Goal: Use online tool/utility: Utilize a website feature to perform a specific function

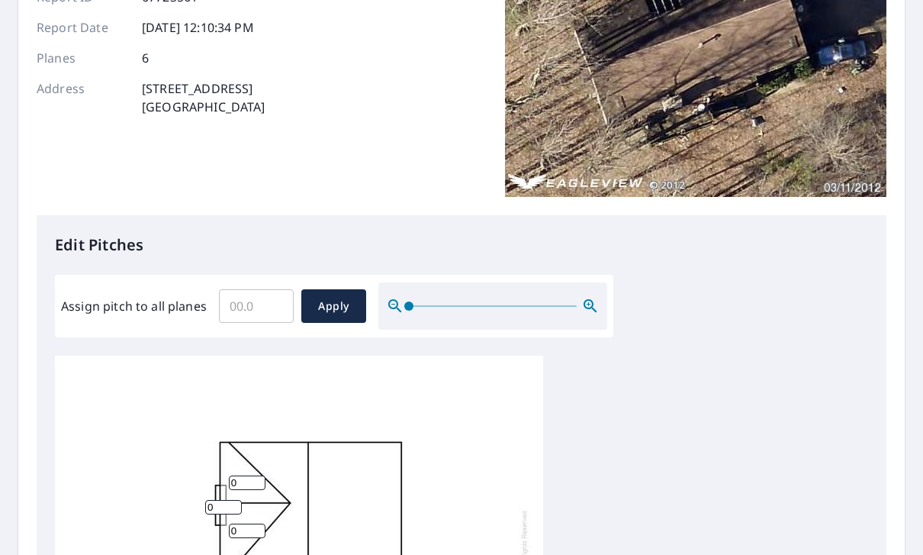
scroll to position [203, 0]
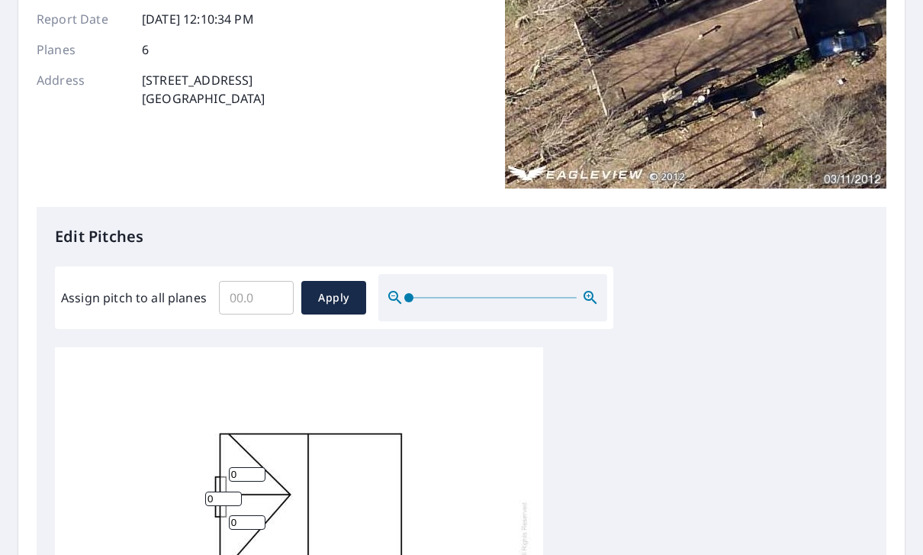
click at [259, 294] on input "Assign pitch to all planes" at bounding box center [256, 297] width 75 height 43
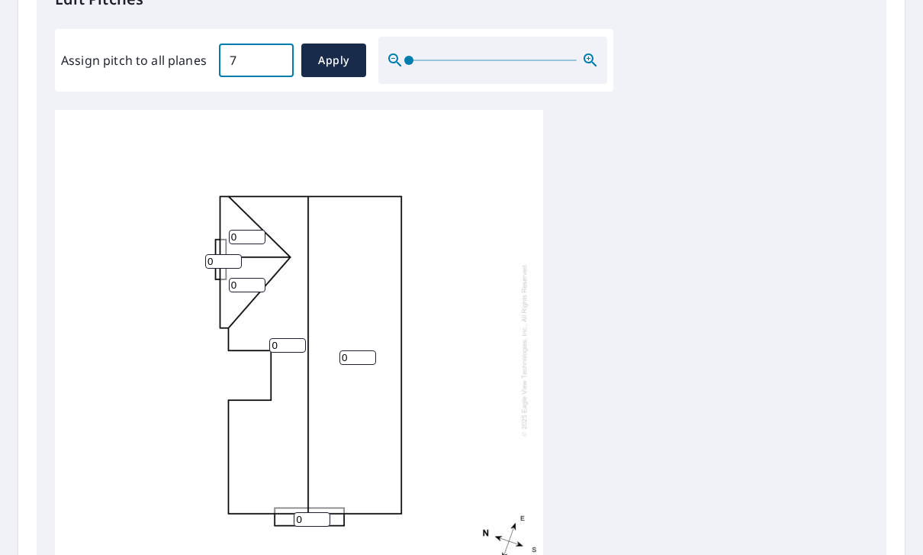
scroll to position [437, 0]
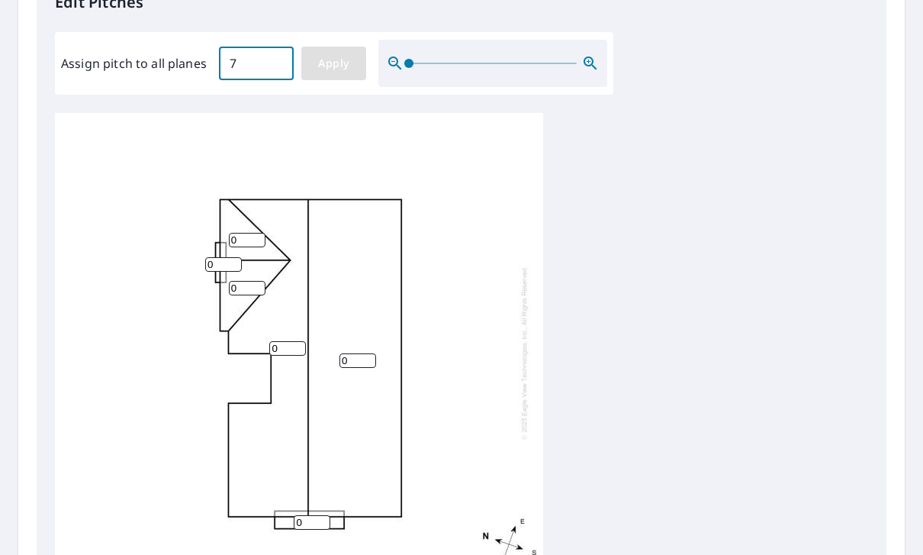
type input "7"
click at [338, 61] on span "Apply" at bounding box center [333, 63] width 40 height 19
type input "7"
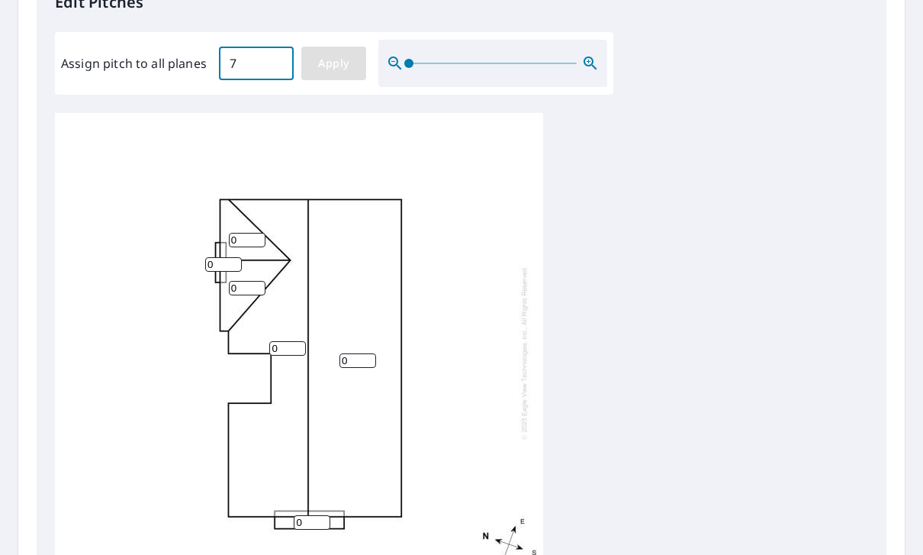
type input "7"
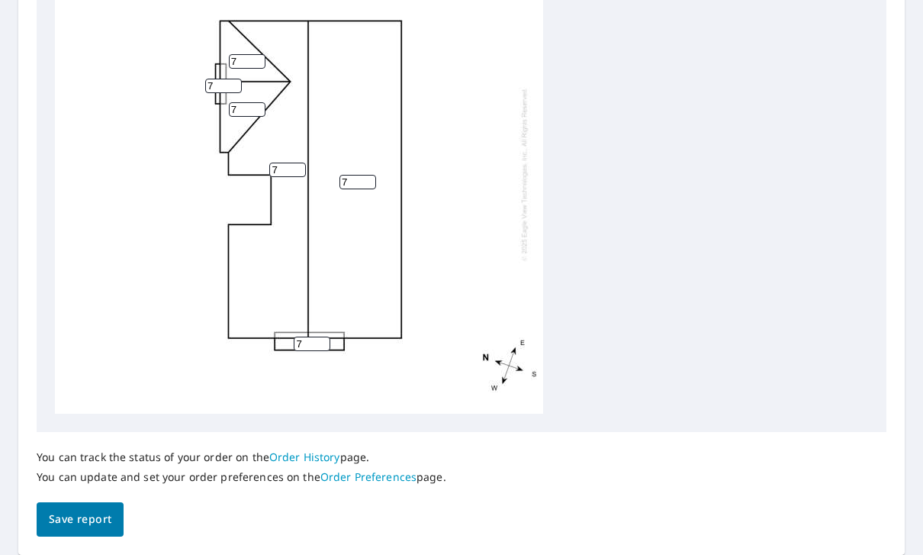
scroll to position [615, 0]
click at [76, 510] on span "Save report" at bounding box center [80, 519] width 63 height 19
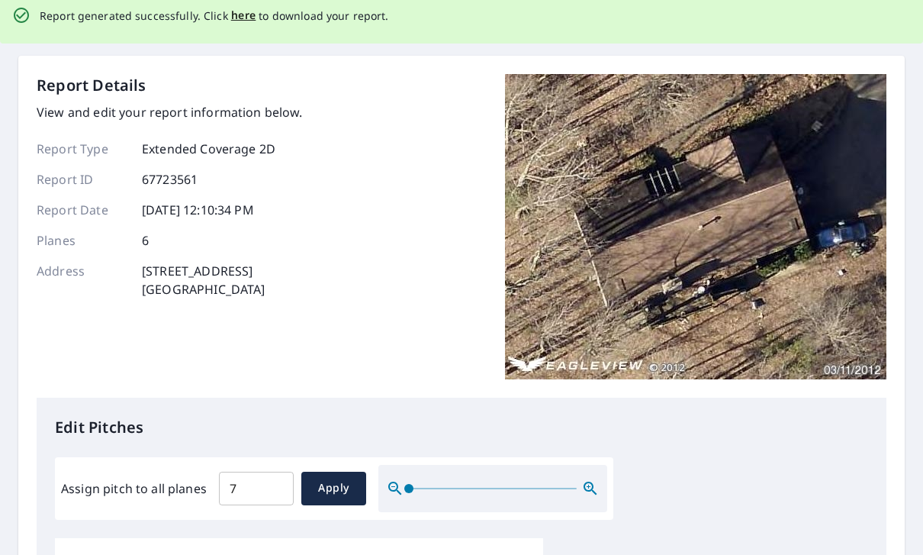
scroll to position [73, 0]
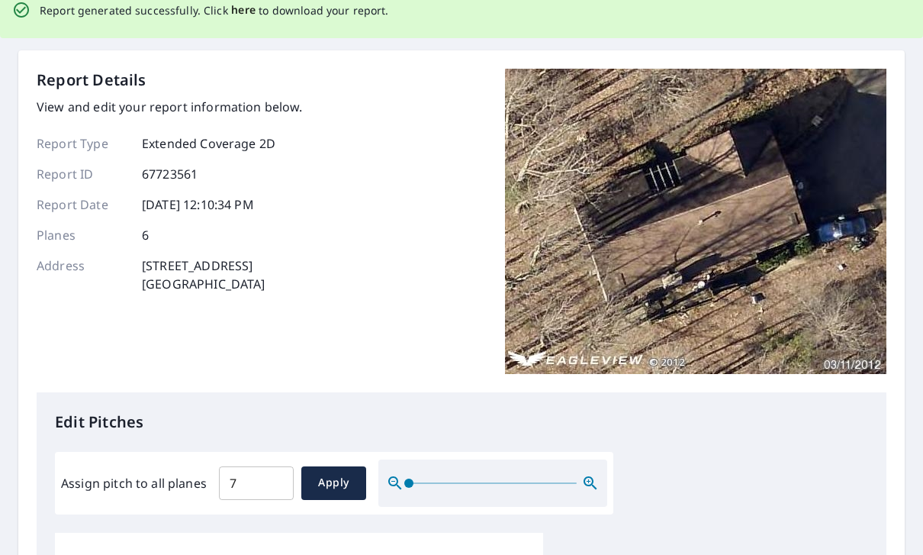
click at [245, 8] on span "here" at bounding box center [243, 10] width 25 height 19
